Goal: Information Seeking & Learning: Learn about a topic

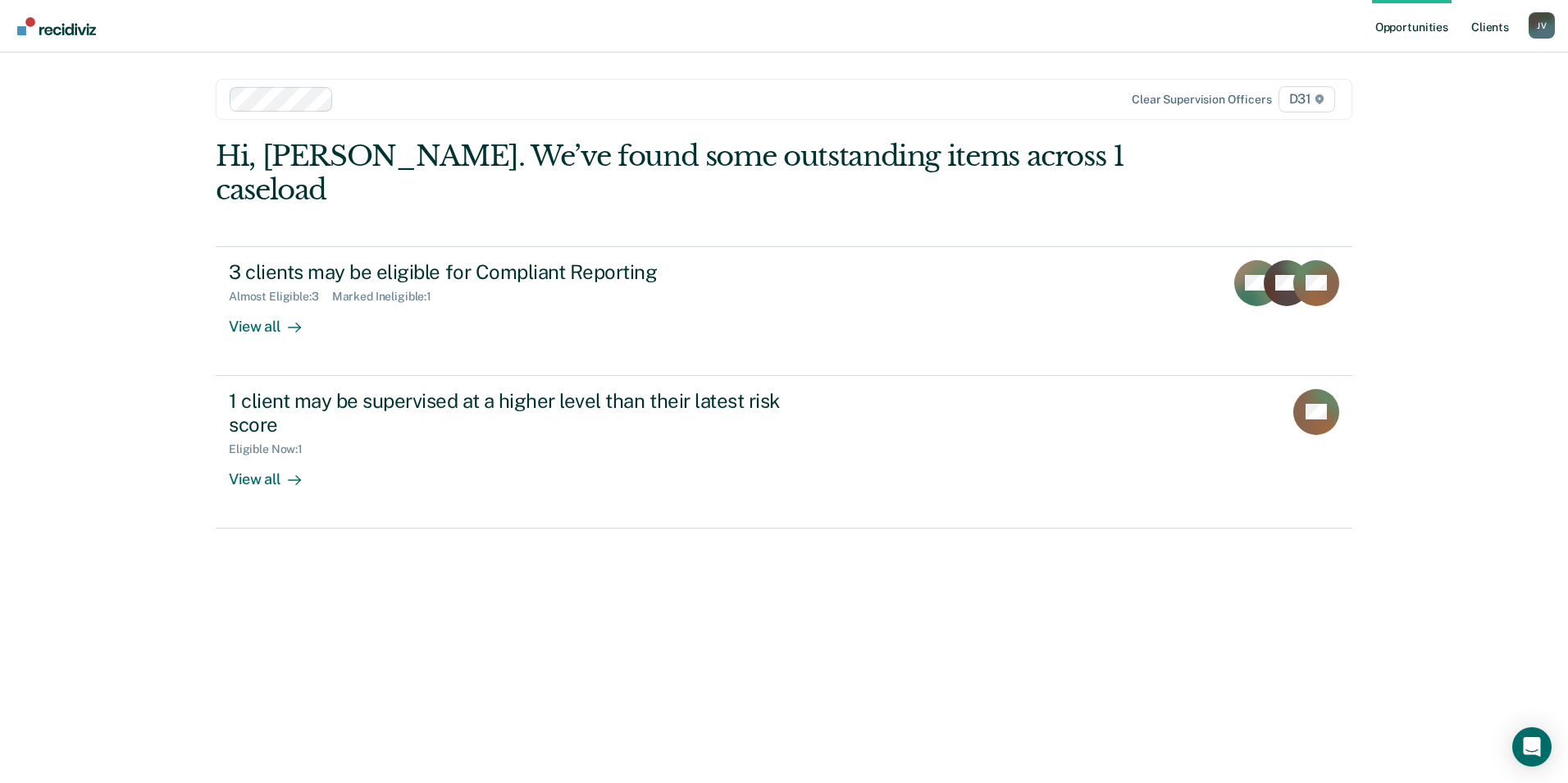
click at [1497, 23] on link "Client s" at bounding box center [1491, 26] width 44 height 53
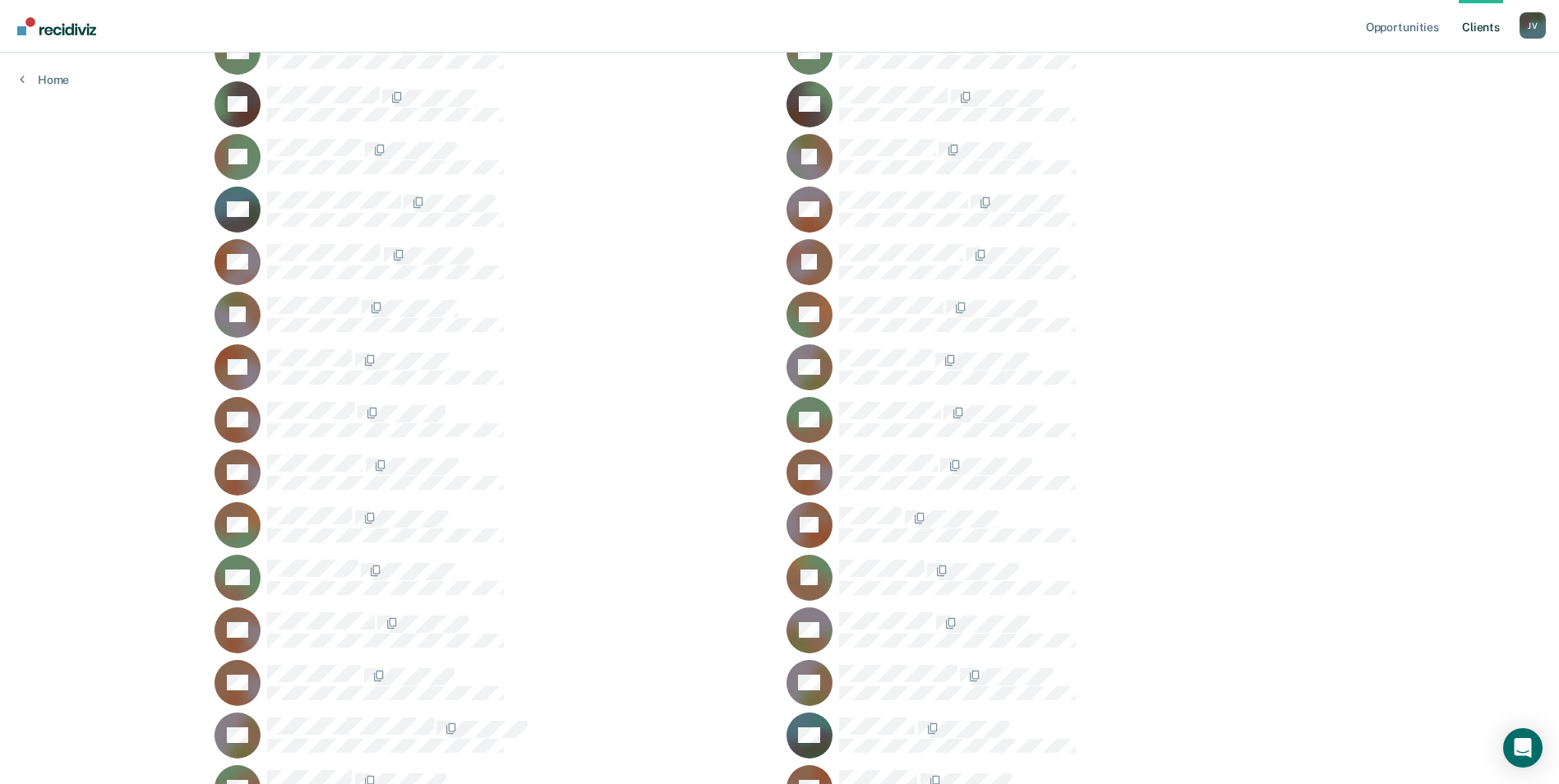
scroll to position [247, 0]
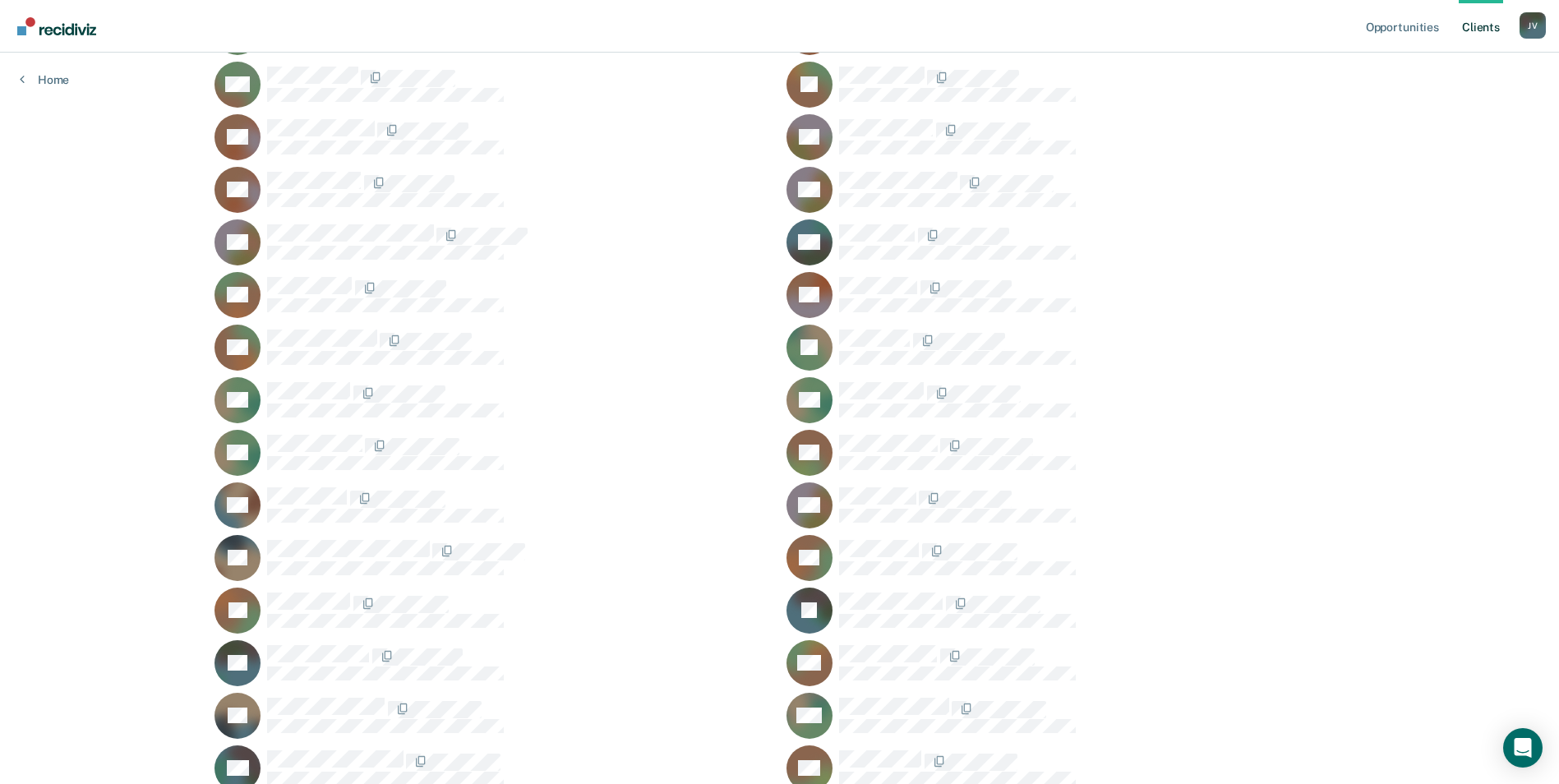
scroll to position [740, 0]
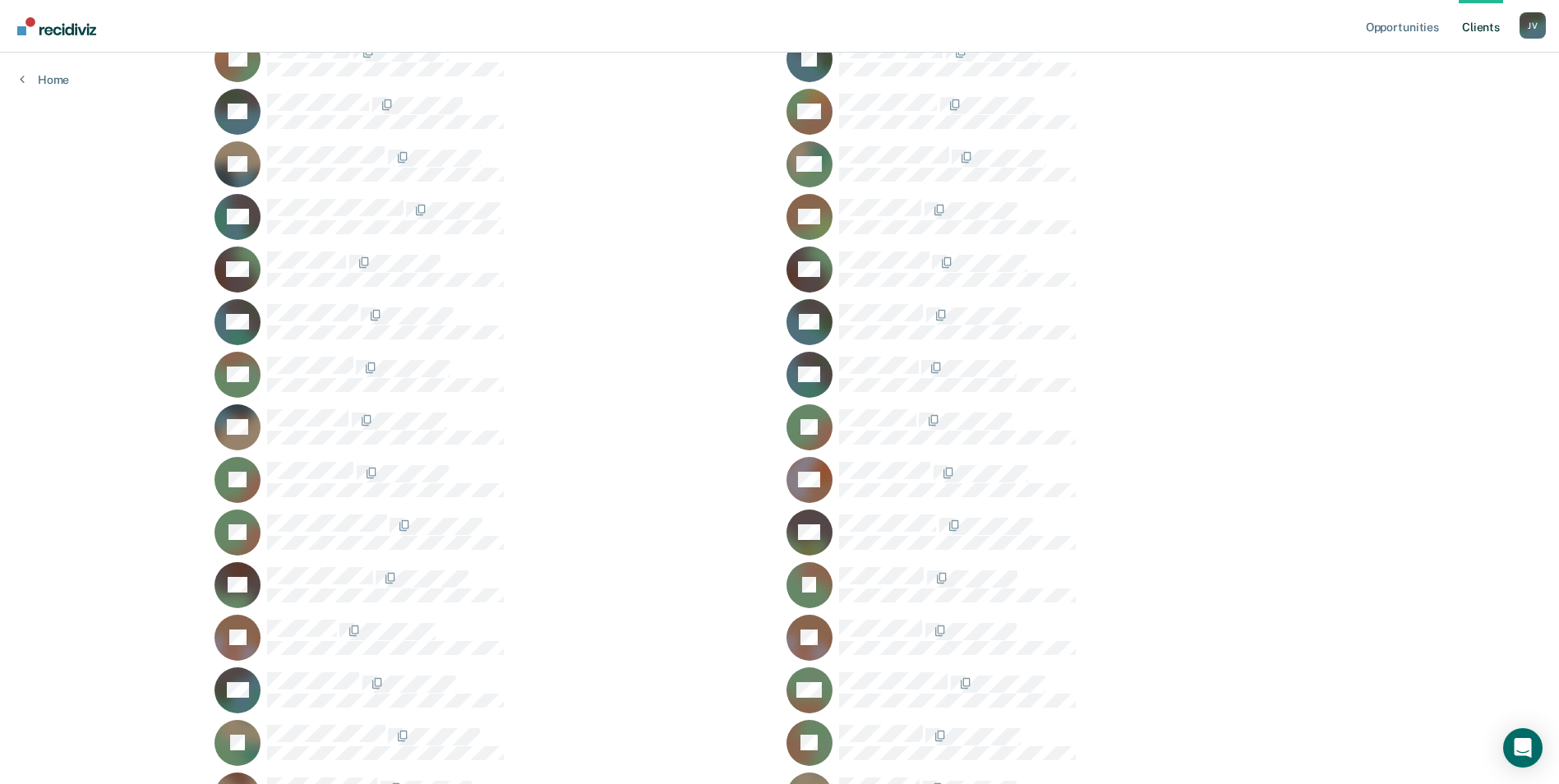
scroll to position [1315, 0]
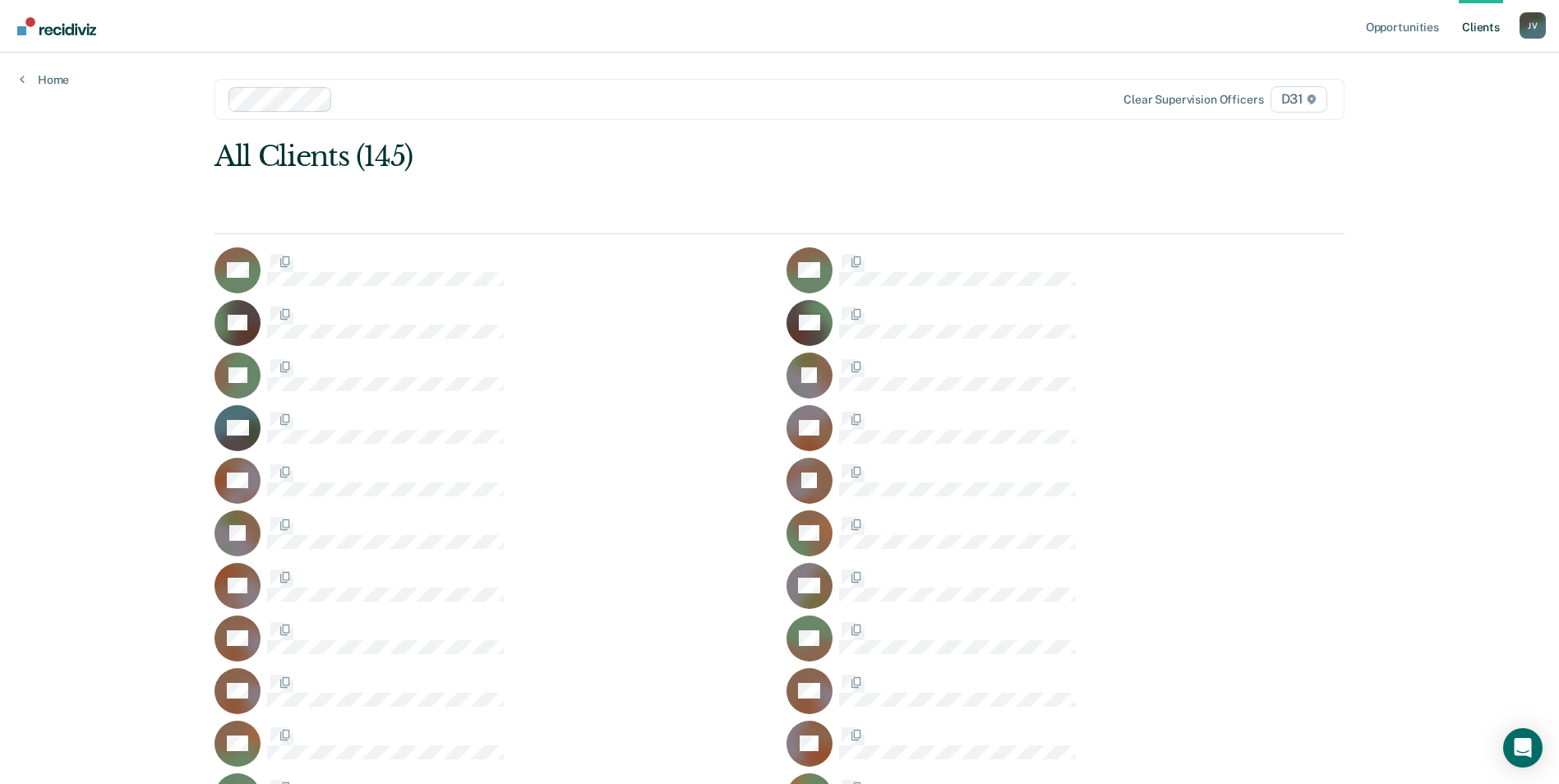
scroll to position [1315, 0]
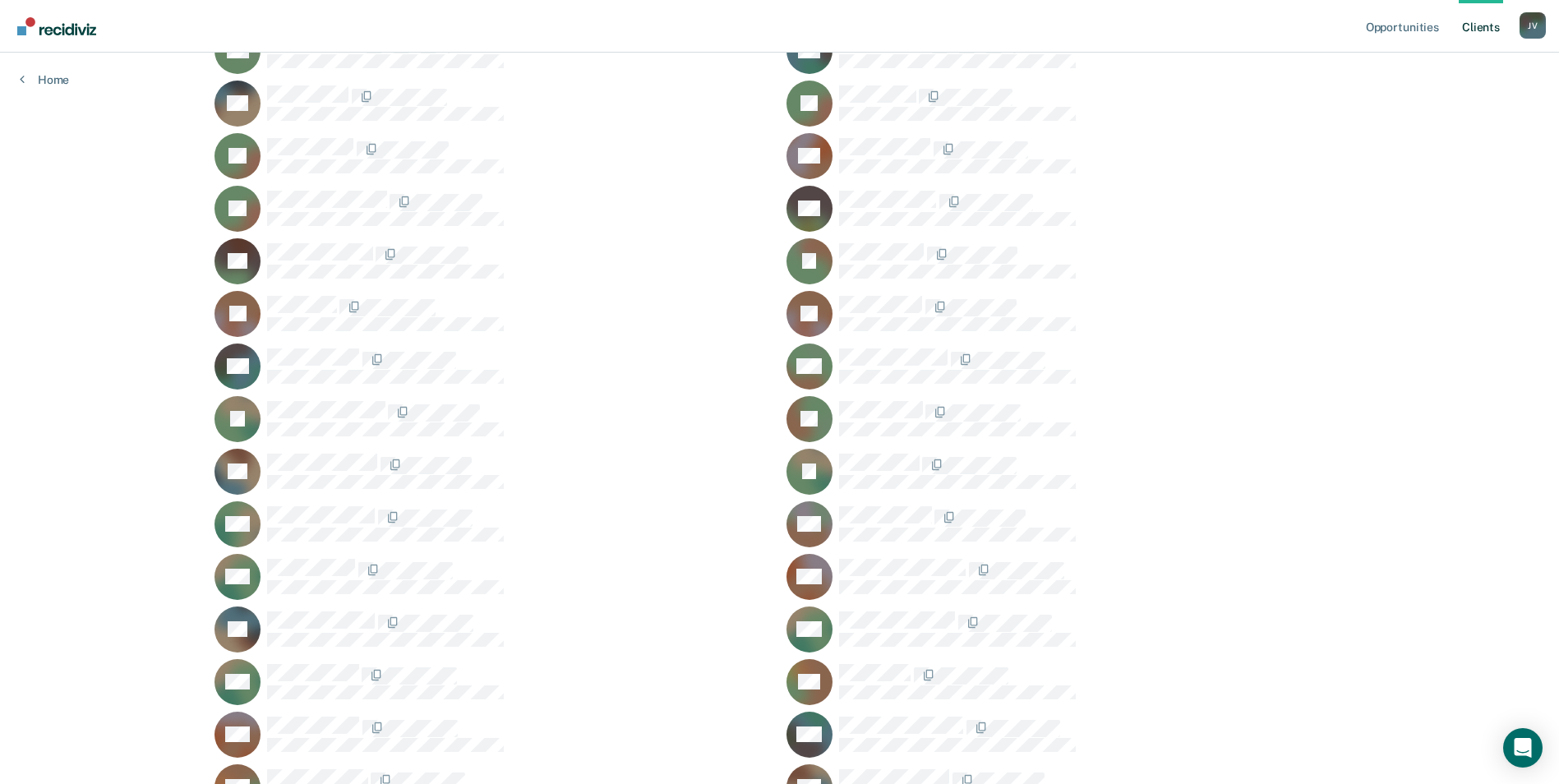
scroll to position [1644, 0]
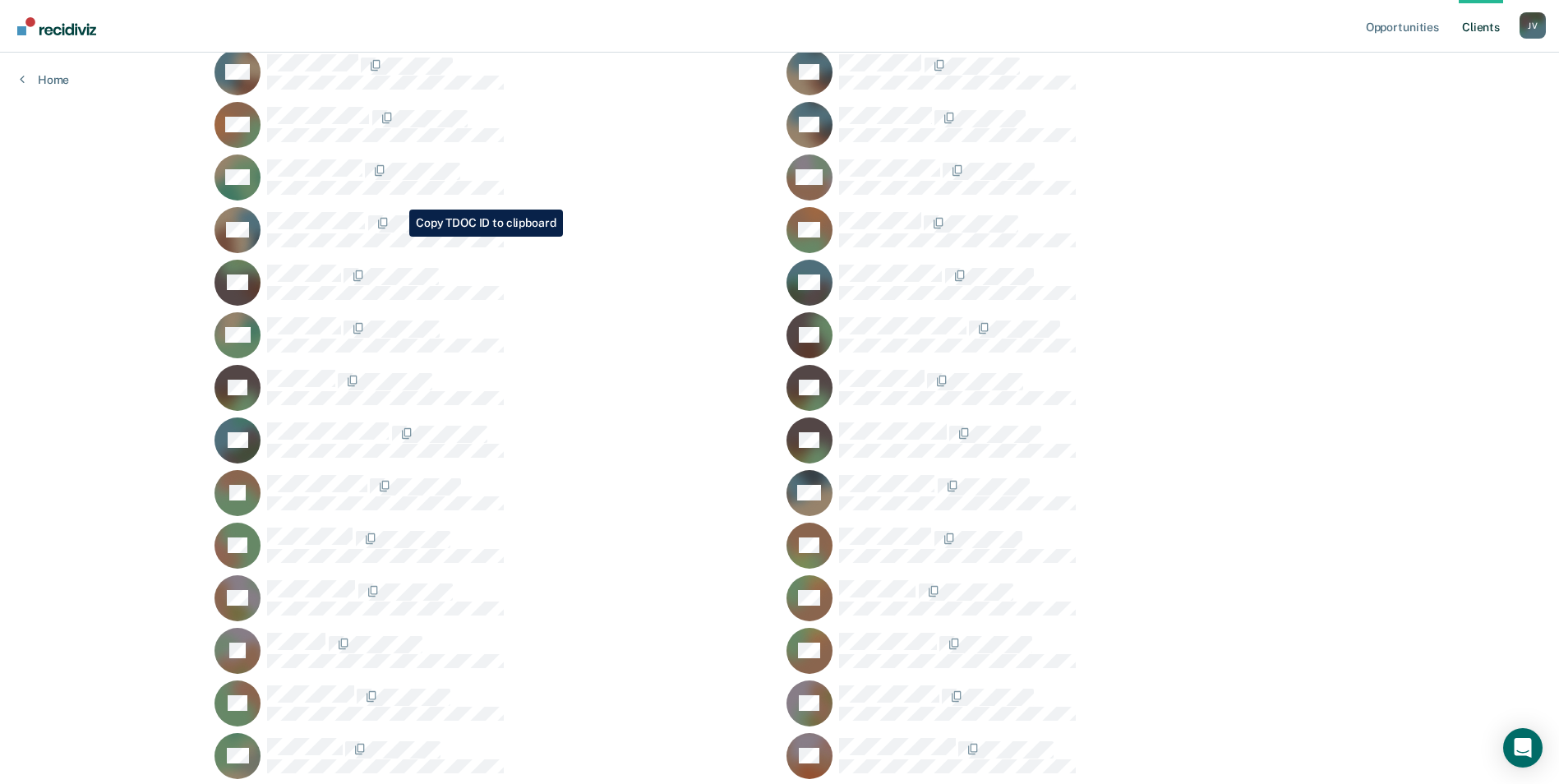
scroll to position [2383, 0]
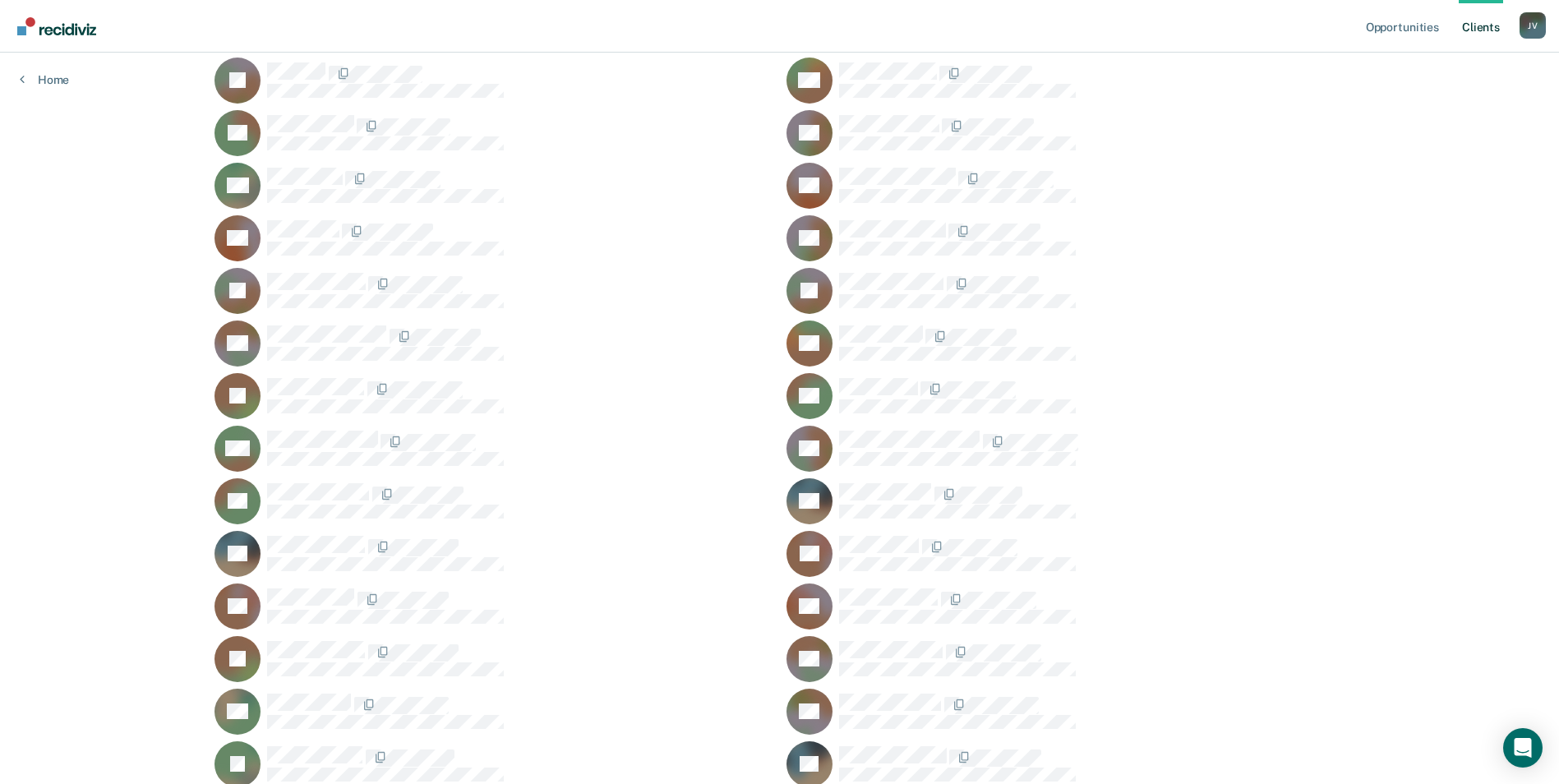
scroll to position [2958, 0]
